Goal: Transaction & Acquisition: Book appointment/travel/reservation

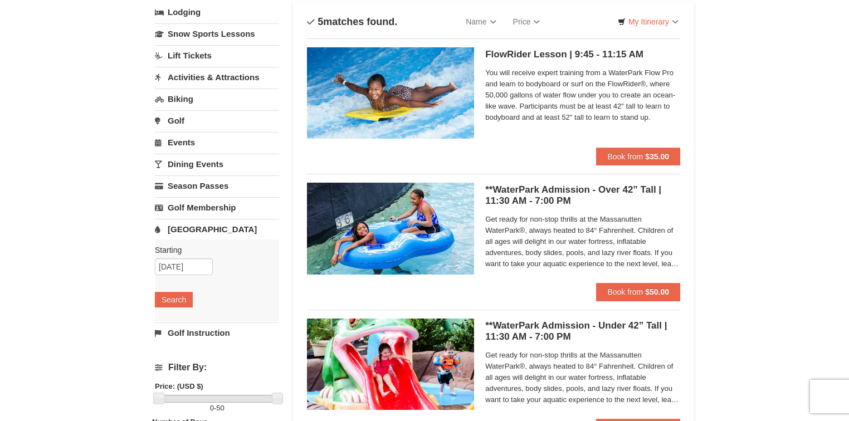
scroll to position [89, 0]
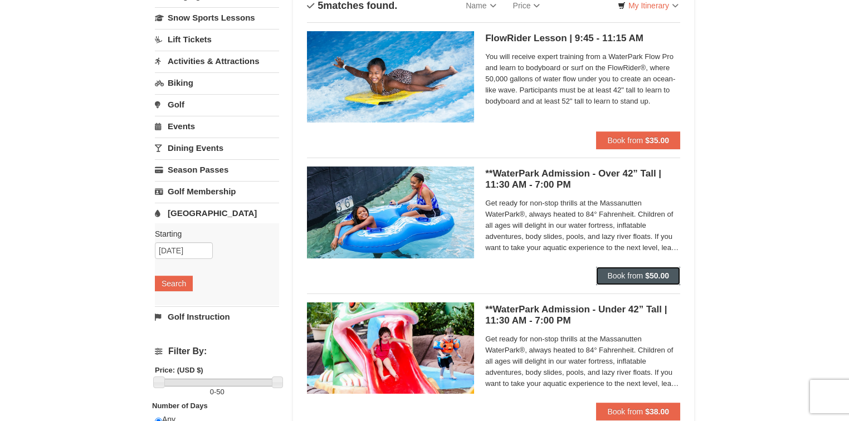
click at [622, 275] on span "Book from" at bounding box center [625, 275] width 36 height 9
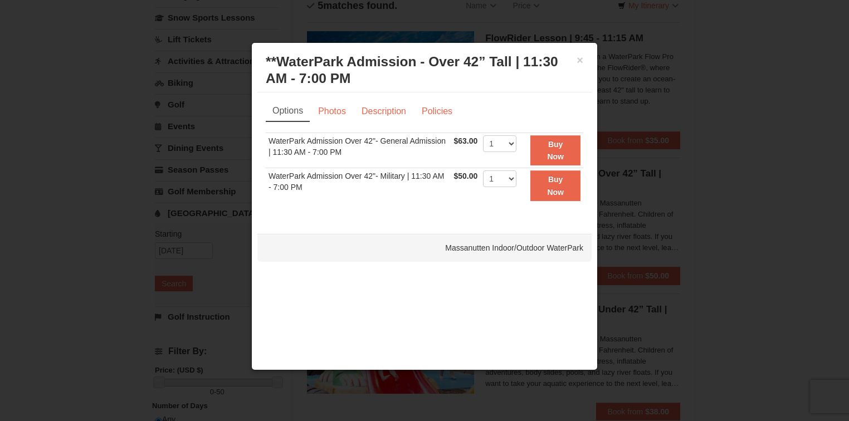
click at [583, 57] on div "× **WaterPark Admission - Over 42” Tall | 11:30 AM - 7:00 PM Massanutten Indoor…" at bounding box center [424, 70] width 334 height 44
click at [580, 57] on button "×" at bounding box center [580, 60] width 7 height 11
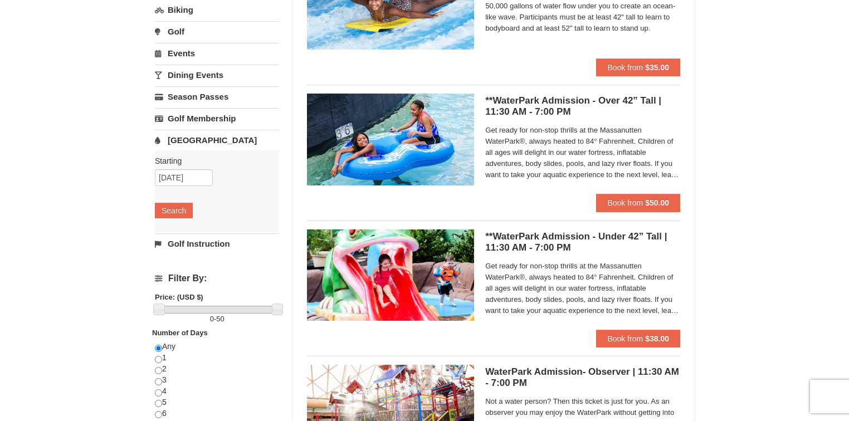
scroll to position [178, 0]
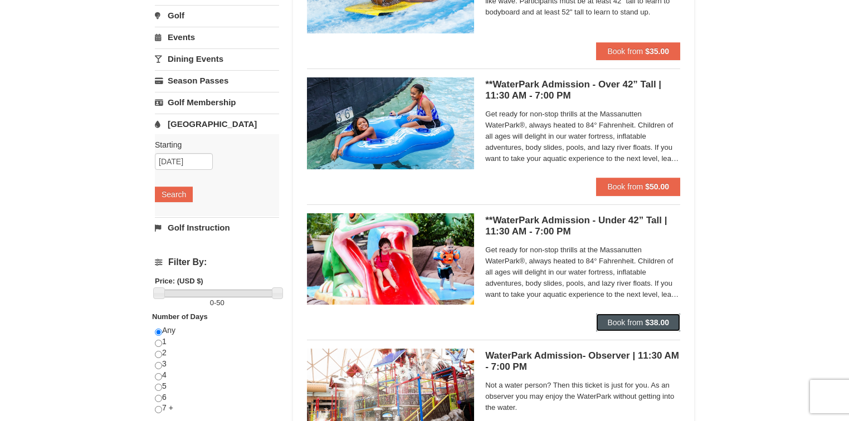
click at [639, 320] on span "Book from" at bounding box center [625, 322] width 36 height 9
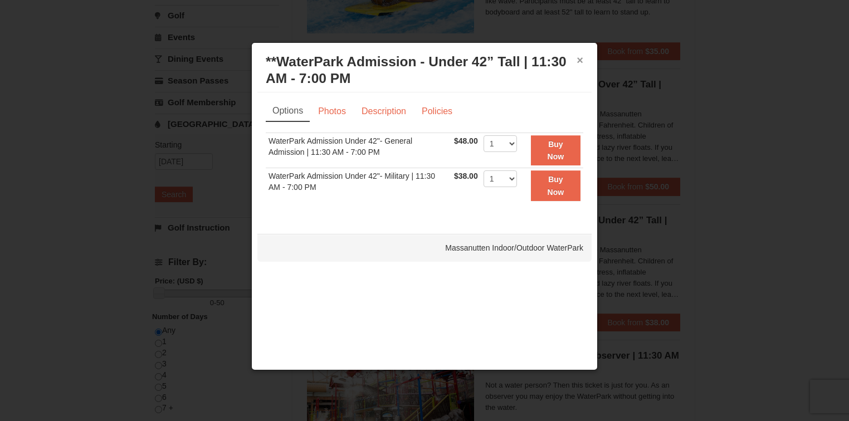
click at [582, 60] on button "×" at bounding box center [580, 60] width 7 height 11
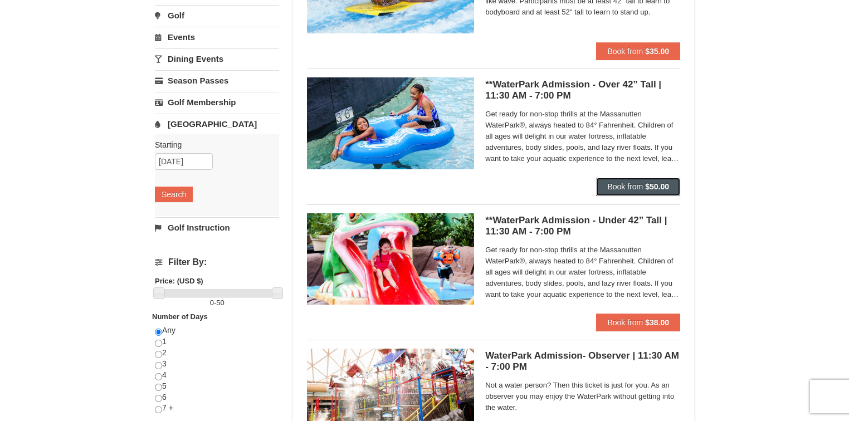
click at [628, 188] on span "Book from" at bounding box center [625, 186] width 36 height 9
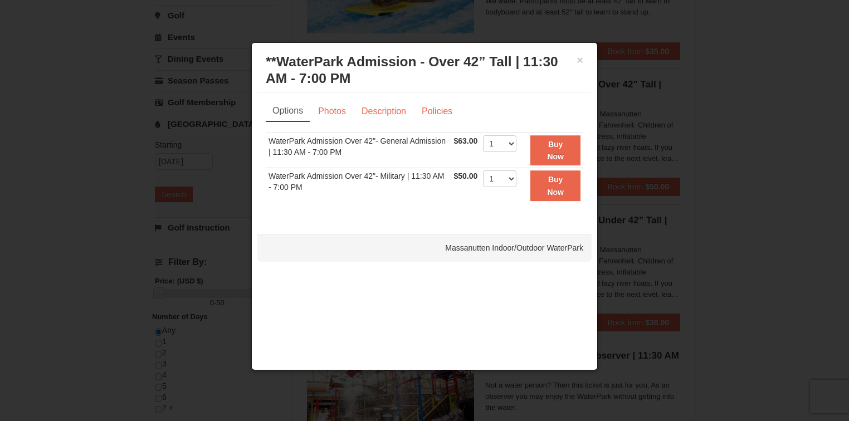
click at [576, 57] on h3 "**WaterPark Admission - Over 42” Tall | 11:30 AM - 7:00 PM Massanutten Indoor/O…" at bounding box center [425, 69] width 318 height 33
click at [577, 57] on button "×" at bounding box center [580, 60] width 7 height 11
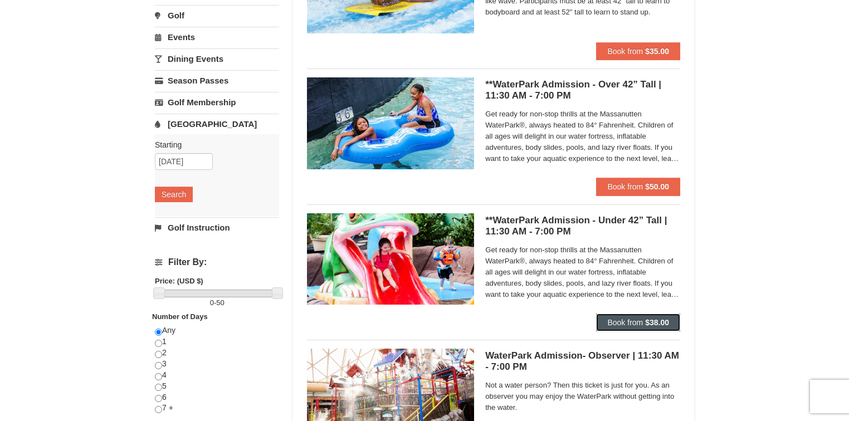
click at [659, 325] on strong "$38.00" at bounding box center [657, 322] width 24 height 9
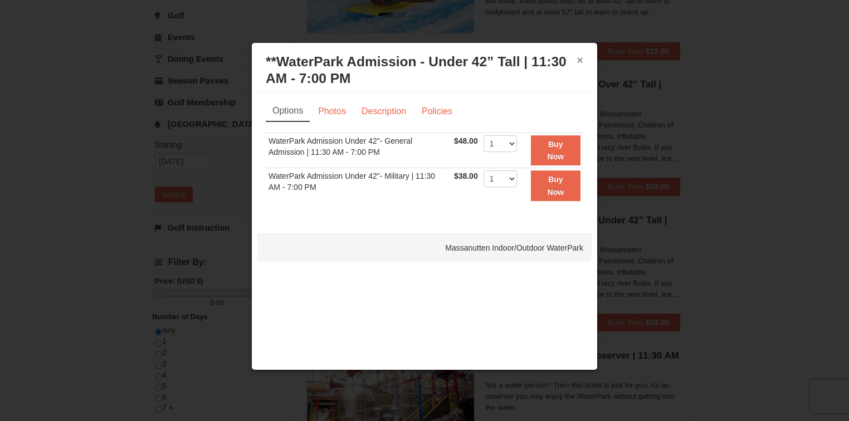
click at [579, 60] on button "×" at bounding box center [580, 60] width 7 height 11
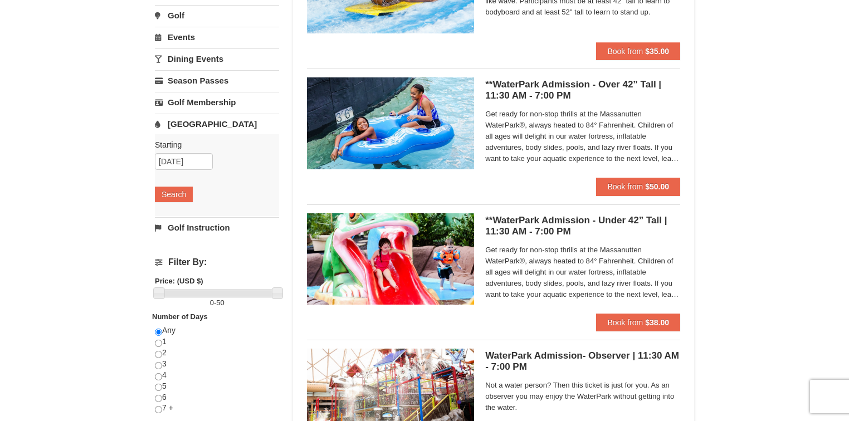
click at [733, 160] on div "× Categories List Filter My Itinerary Questions? [PHONE_NUMBER] Lodging Arrival…" at bounding box center [424, 251] width 849 height 781
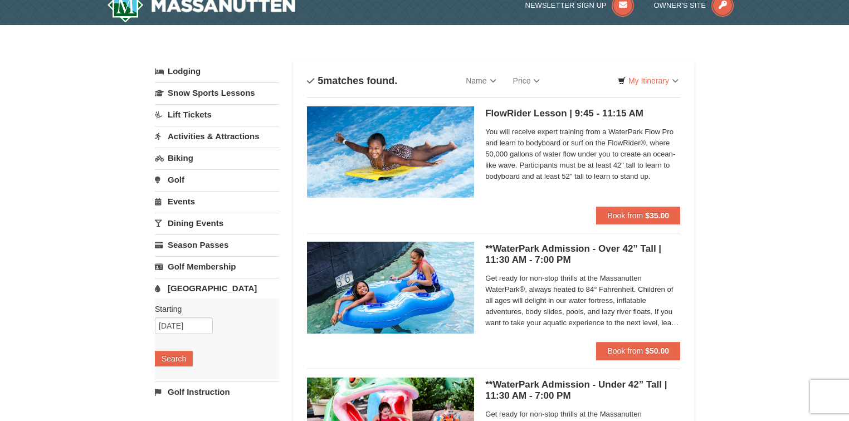
scroll to position [0, 0]
